Goal: Task Accomplishment & Management: Use online tool/utility

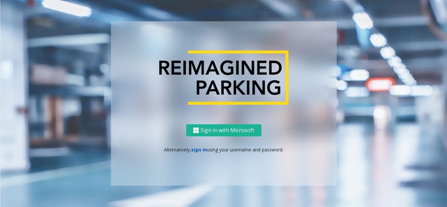
click at [198, 151] on link "sign in" at bounding box center [199, 150] width 16 height 6
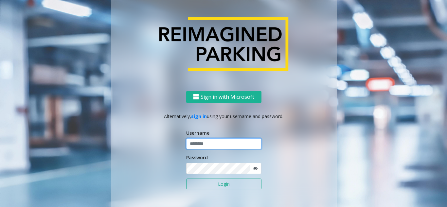
click at [203, 147] on input "text" at bounding box center [223, 143] width 75 height 11
type input "**********"
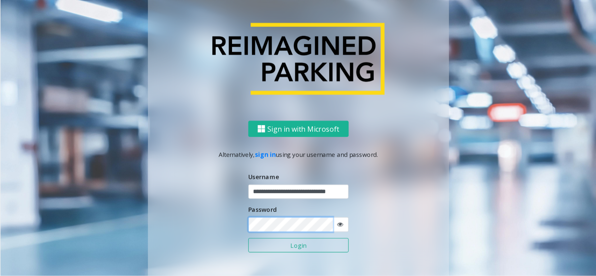
scroll to position [0, 0]
click at [186, 179] on button "Login" at bounding box center [223, 184] width 75 height 11
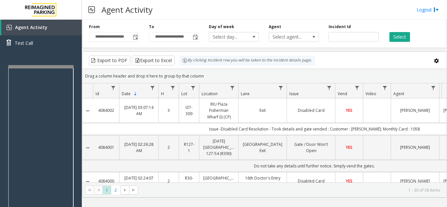
click at [37, 66] on div at bounding box center [40, 66] width 65 height 3
